Goal: Task Accomplishment & Management: Manage account settings

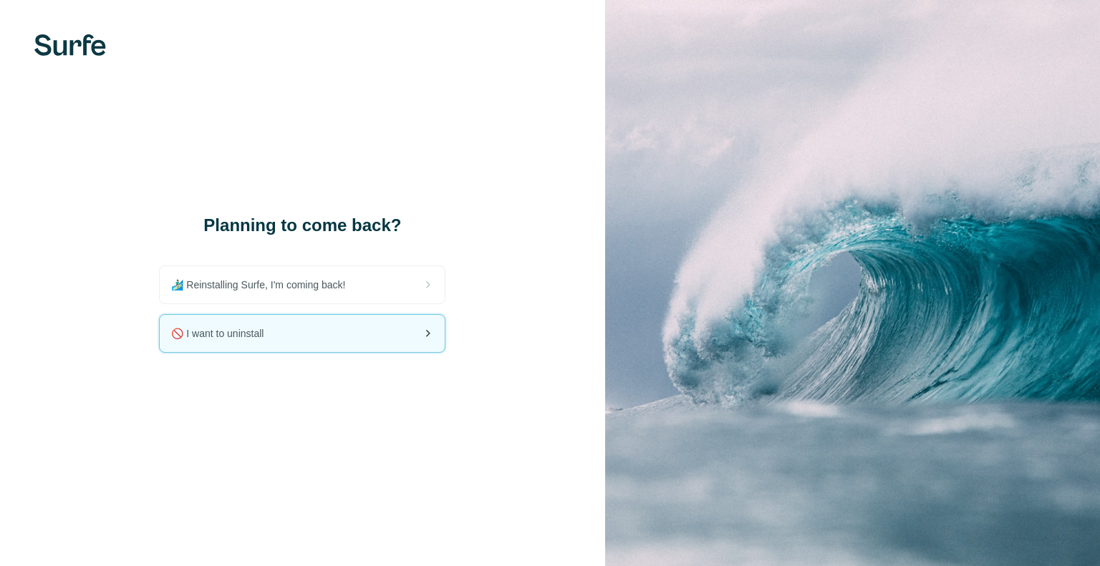
click at [317, 337] on div "🚫 I want to uninstall" at bounding box center [302, 333] width 285 height 37
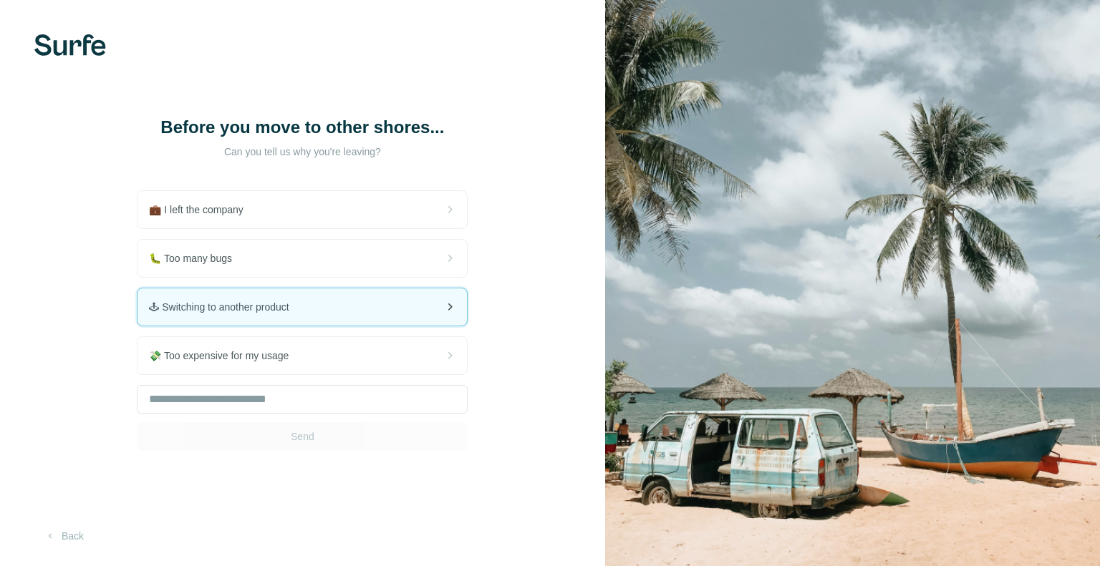
click at [368, 308] on div "🕹 Switching to another product" at bounding box center [301, 306] width 329 height 37
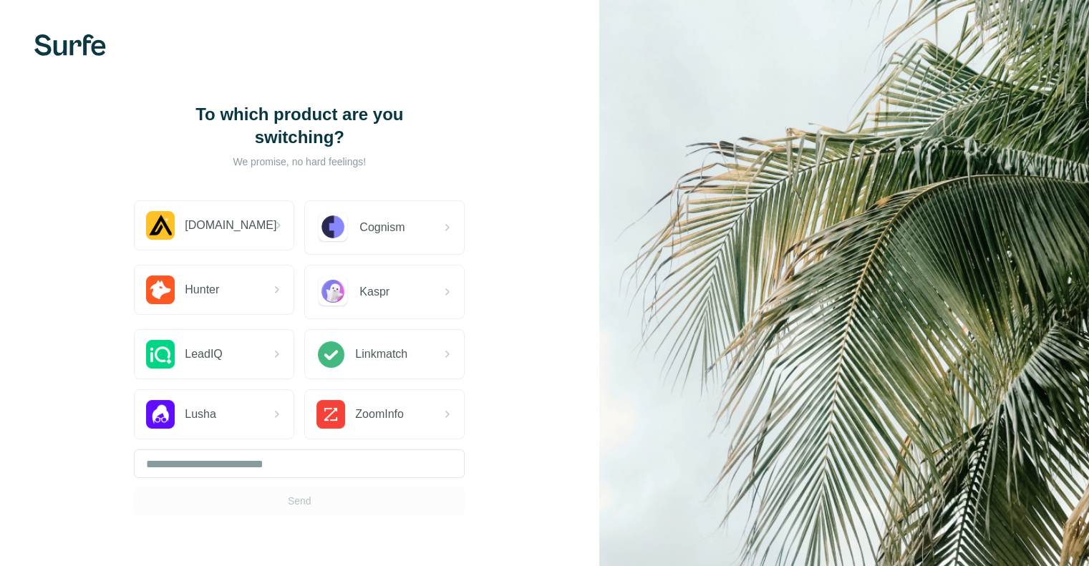
click at [318, 501] on div "Send" at bounding box center [299, 483] width 331 height 66
click at [341, 475] on input "text" at bounding box center [299, 464] width 331 height 29
click at [351, 505] on div "Send" at bounding box center [299, 483] width 331 height 66
